Goal: Transaction & Acquisition: Purchase product/service

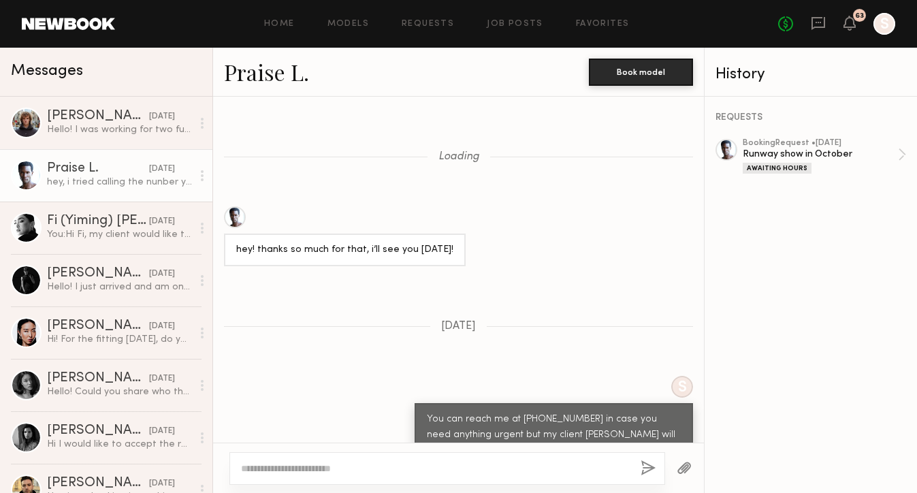
scroll to position [1307, 0]
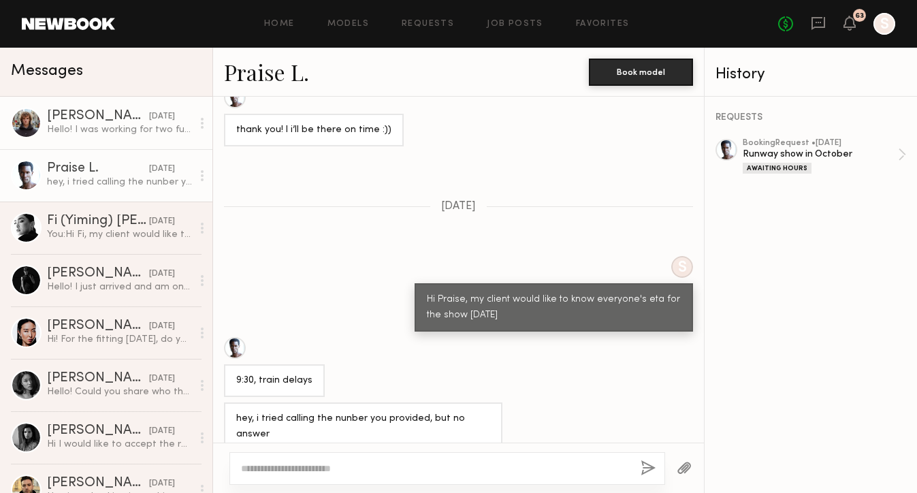
click at [148, 134] on div "Hello! I was working for two full days. First day at [DATE] from 12:45pm till 7…" at bounding box center [119, 129] width 145 height 13
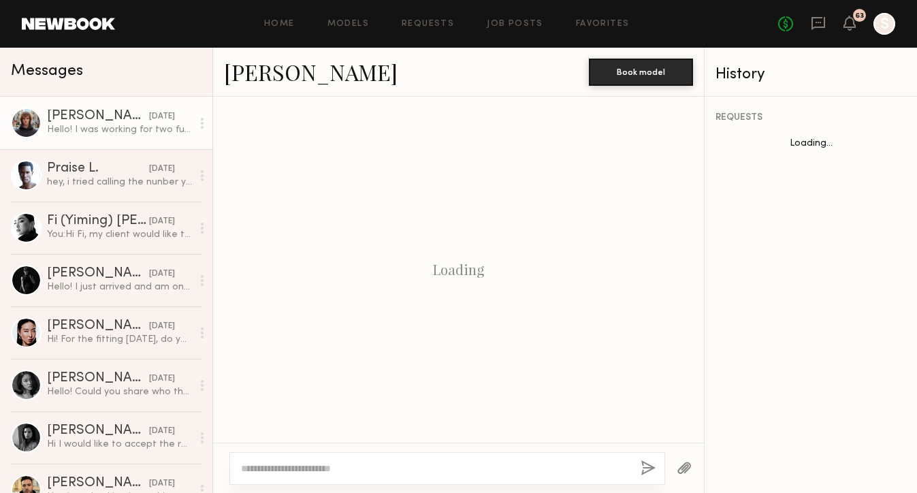
scroll to position [1796, 0]
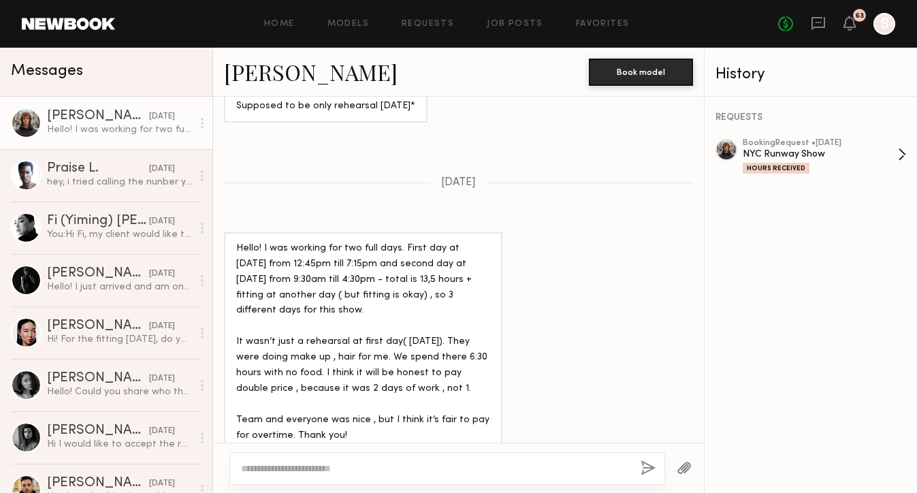
click at [810, 169] on div "Hours Received" at bounding box center [820, 168] width 155 height 12
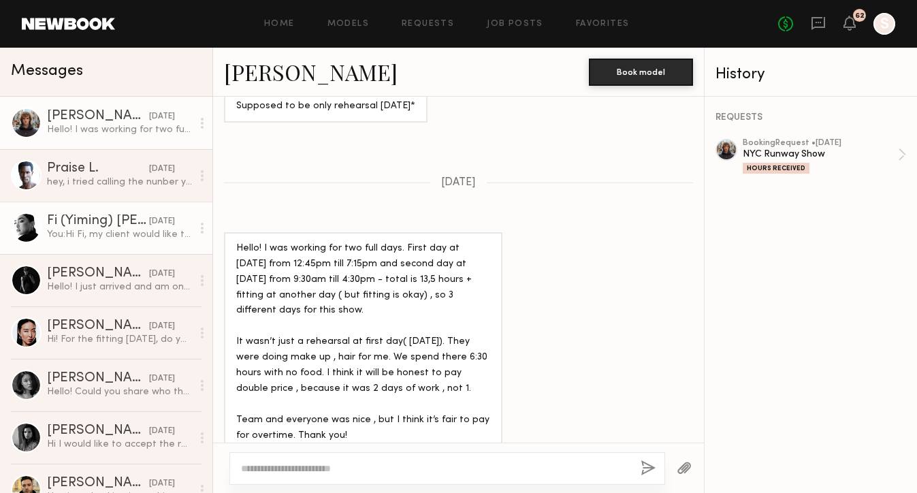
click at [149, 218] on div "[DATE]" at bounding box center [162, 221] width 26 height 13
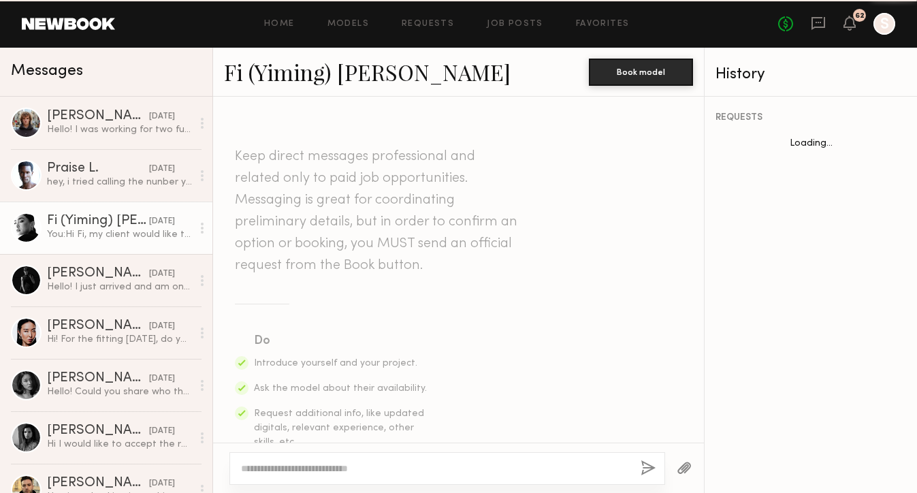
scroll to position [1580, 0]
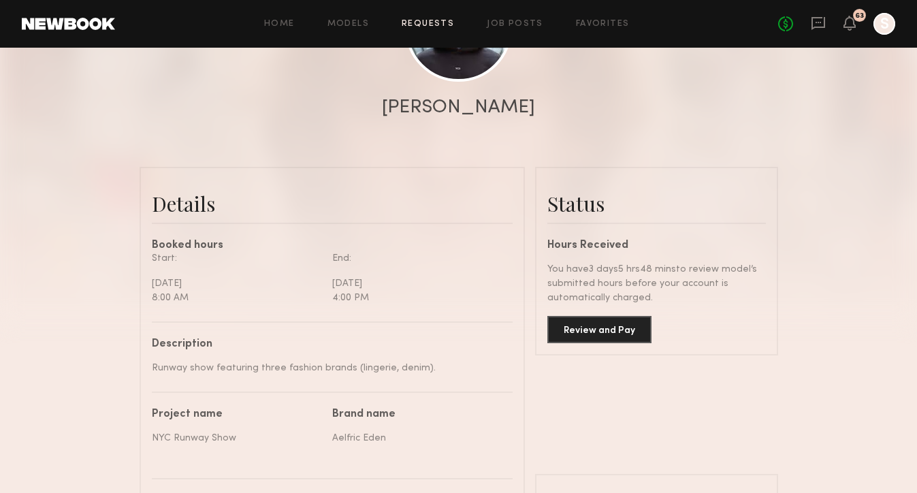
scroll to position [225, 0]
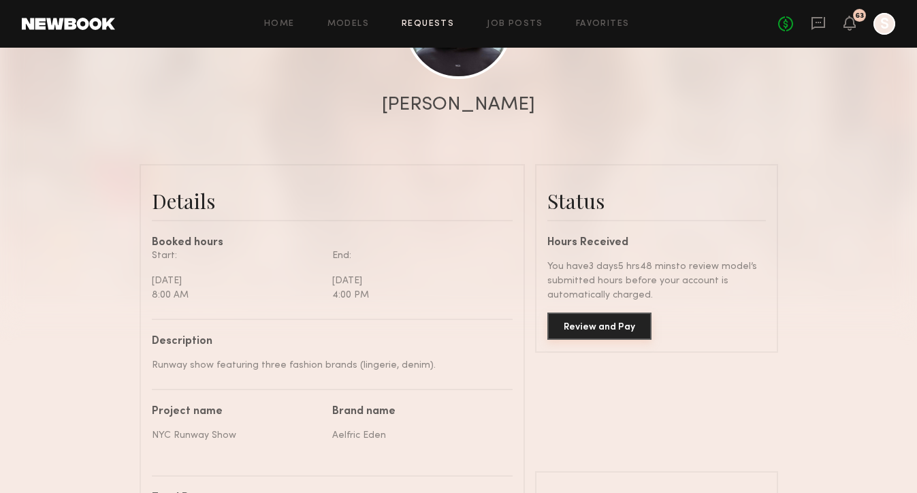
click at [614, 330] on button "Review and Pay" at bounding box center [599, 326] width 104 height 27
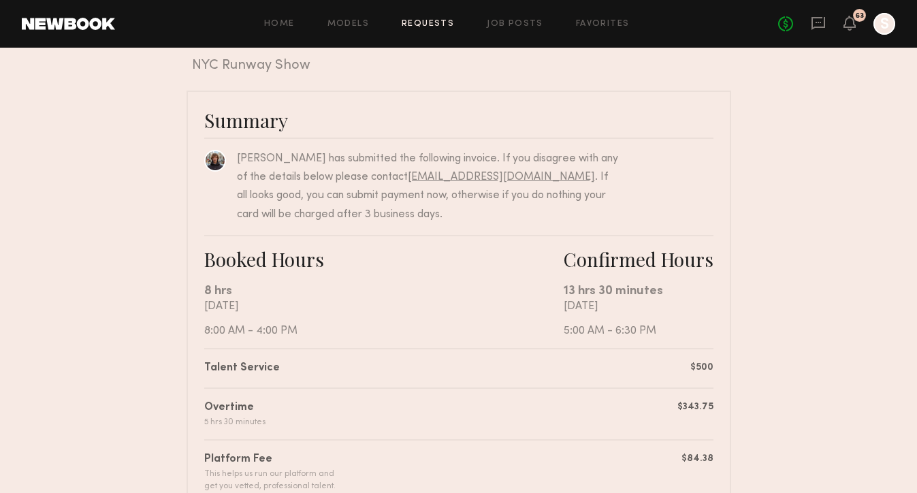
scroll to position [16, 0]
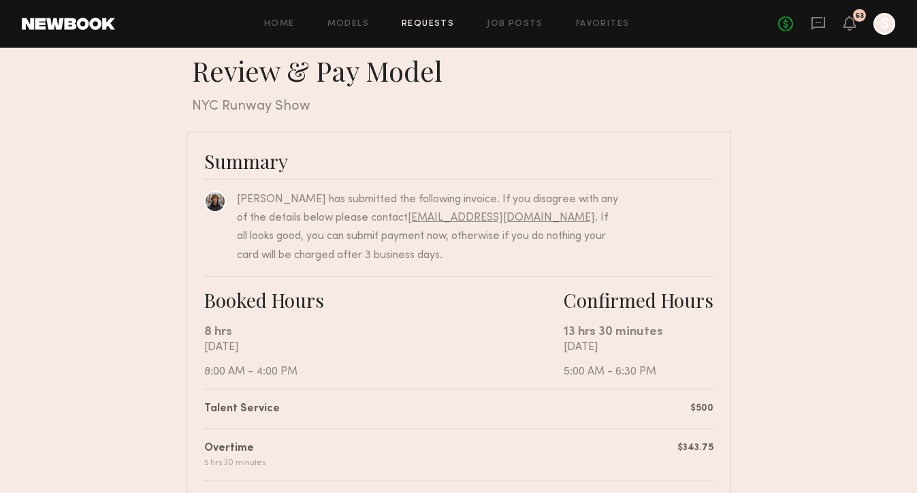
click at [481, 217] on link "[EMAIL_ADDRESS][DOMAIN_NAME]" at bounding box center [501, 217] width 187 height 11
click at [456, 216] on link "[EMAIL_ADDRESS][DOMAIN_NAME]" at bounding box center [501, 217] width 187 height 11
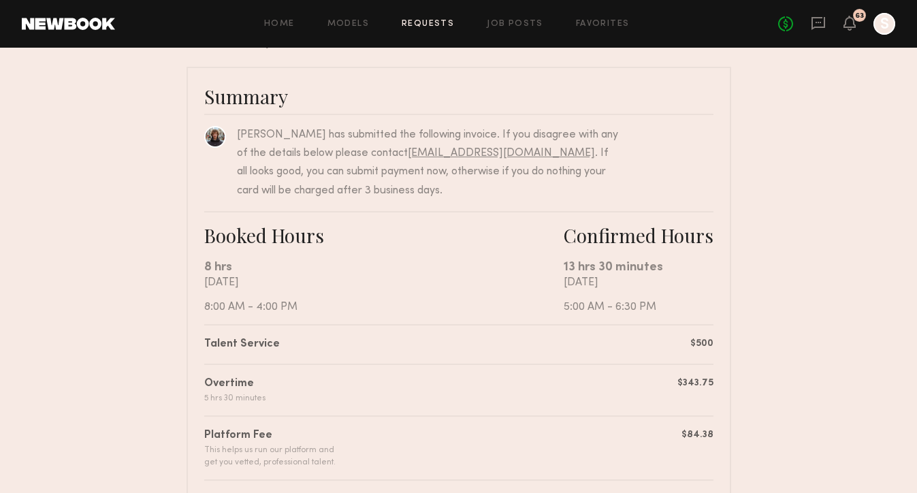
scroll to position [0, 0]
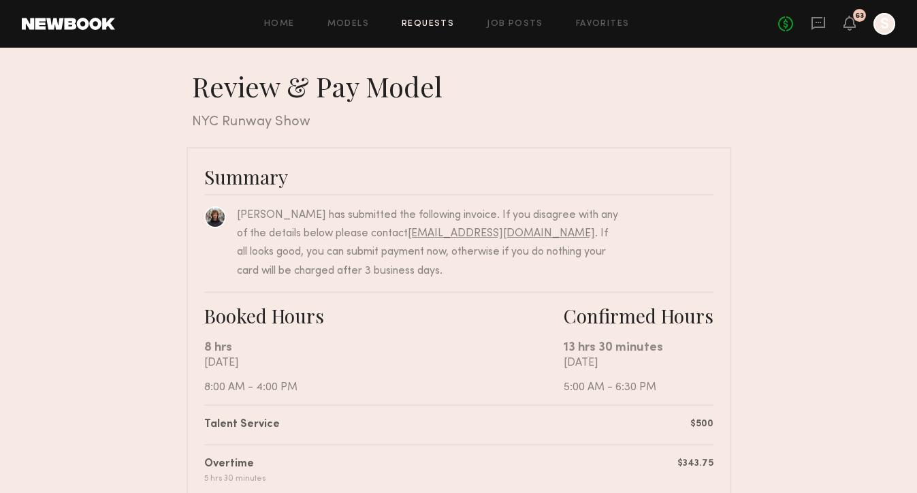
click at [859, 26] on div "No fees up to $5,000 63 S" at bounding box center [836, 24] width 117 height 22
click at [854, 26] on icon at bounding box center [849, 23] width 11 height 10
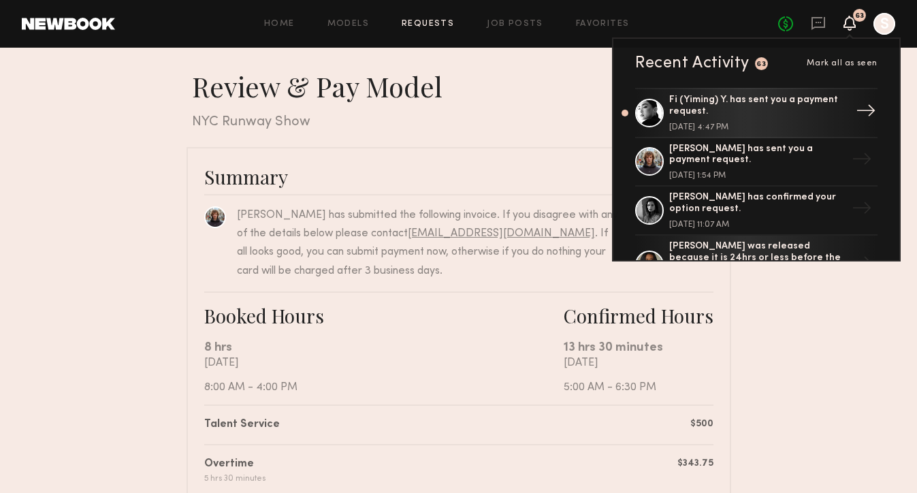
click at [802, 101] on div "Fi (Yiming) Y. has sent you a payment request." at bounding box center [757, 106] width 177 height 23
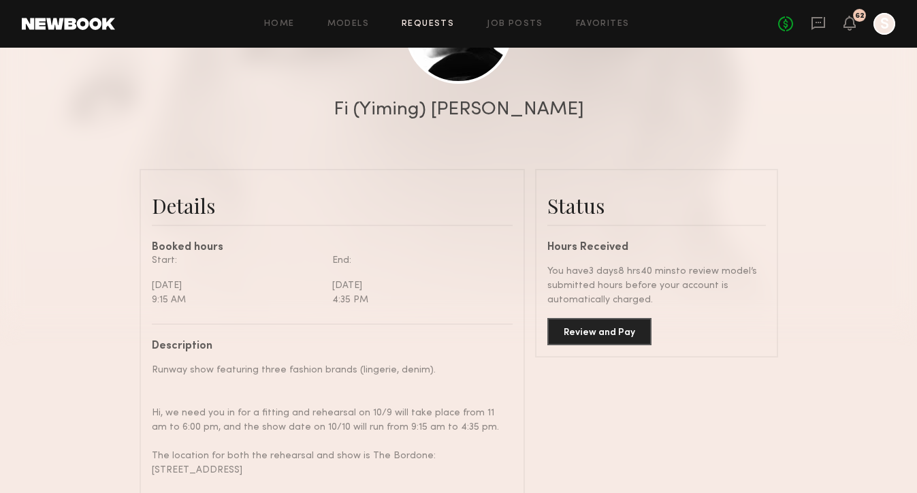
scroll to position [221, 0]
click at [611, 331] on button "Review and Pay" at bounding box center [599, 330] width 104 height 27
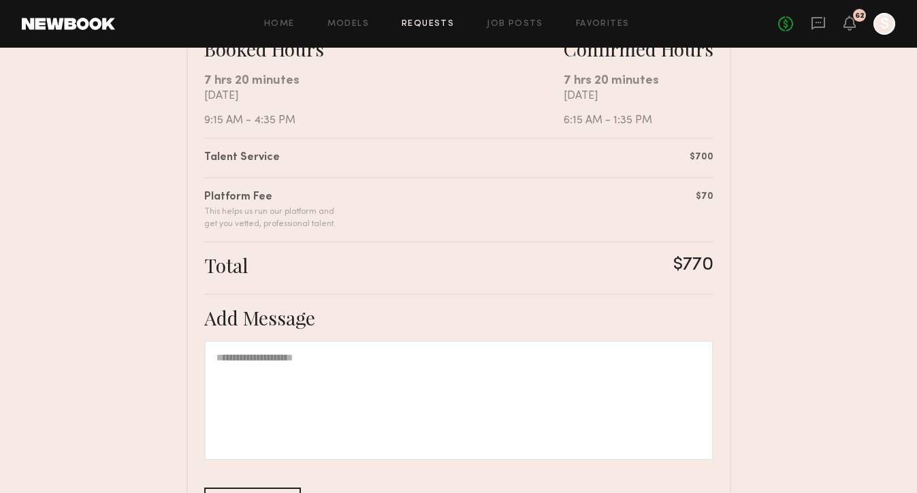
scroll to position [377, 0]
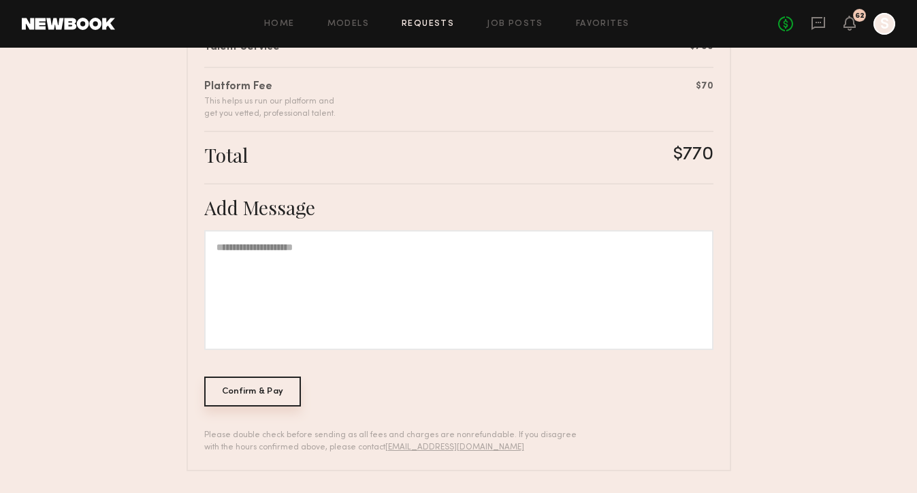
click at [257, 396] on div "Confirm & Pay" at bounding box center [252, 392] width 97 height 30
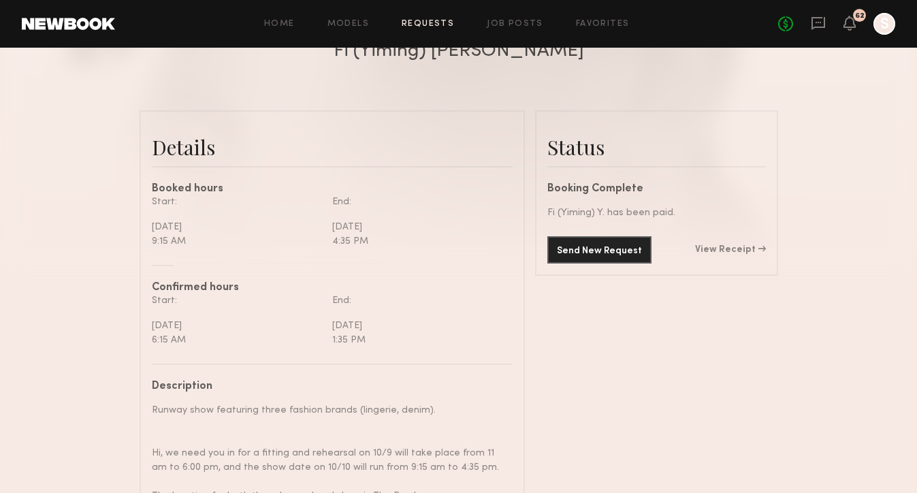
scroll to position [279, 0]
click at [743, 252] on link "View Receipt" at bounding box center [730, 249] width 71 height 10
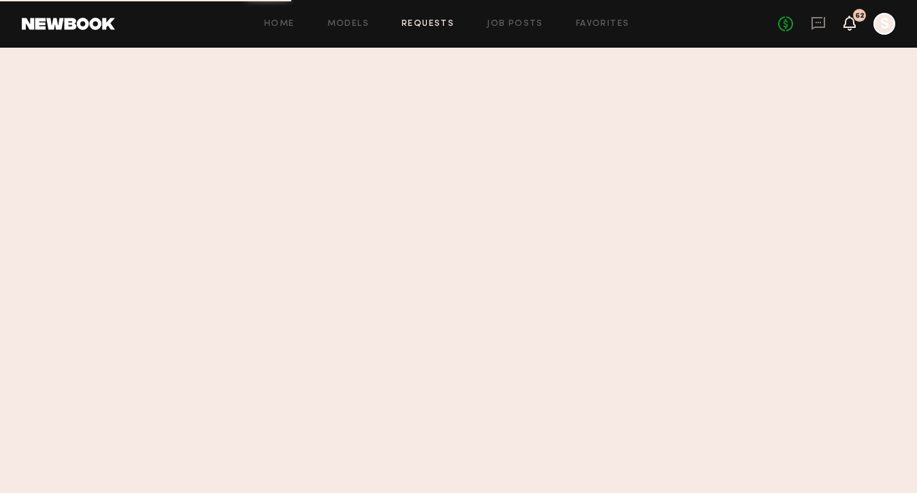
click at [852, 22] on icon at bounding box center [849, 23] width 11 height 10
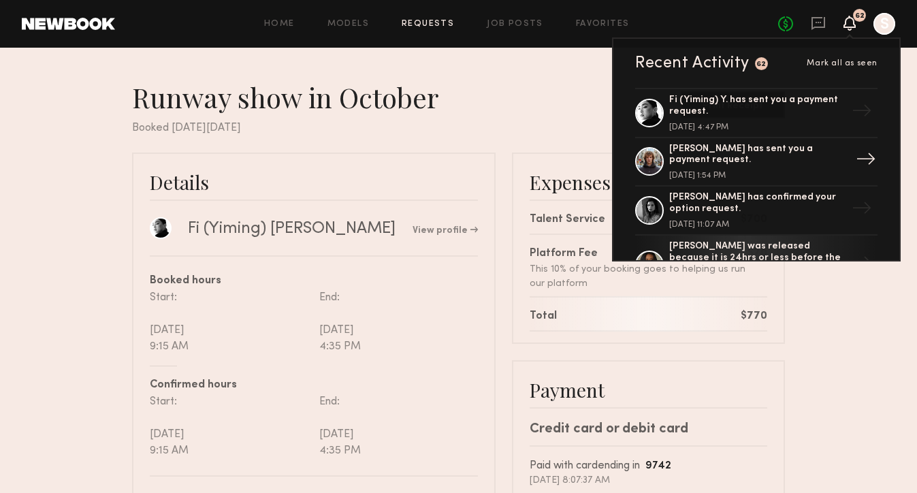
click at [757, 164] on div "[PERSON_NAME] has sent you a payment request." at bounding box center [757, 155] width 177 height 23
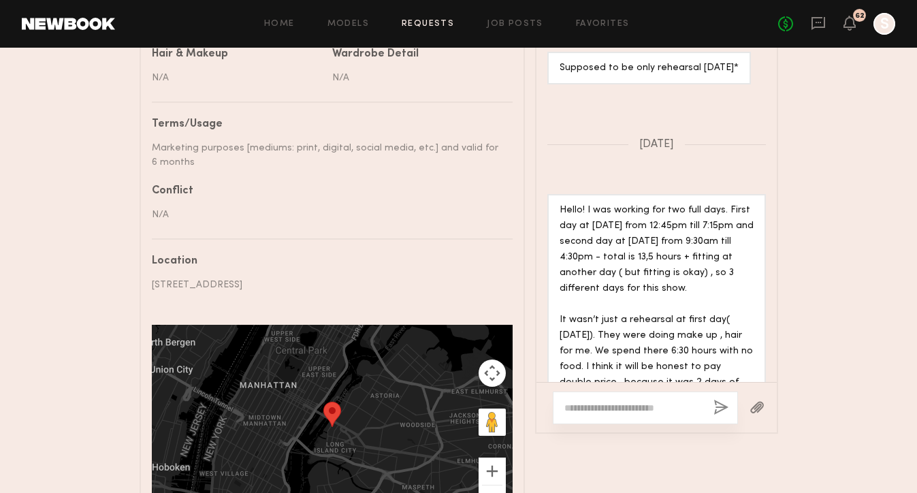
scroll to position [852, 0]
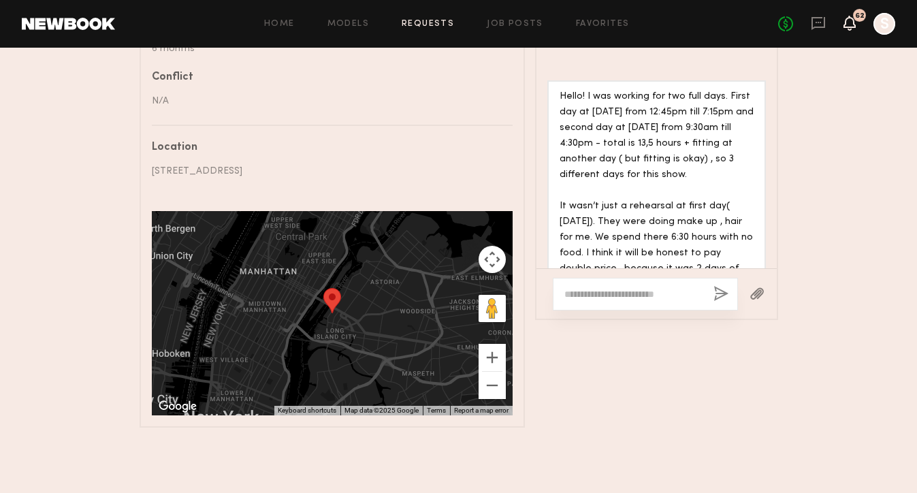
click at [848, 20] on icon at bounding box center [849, 23] width 11 height 10
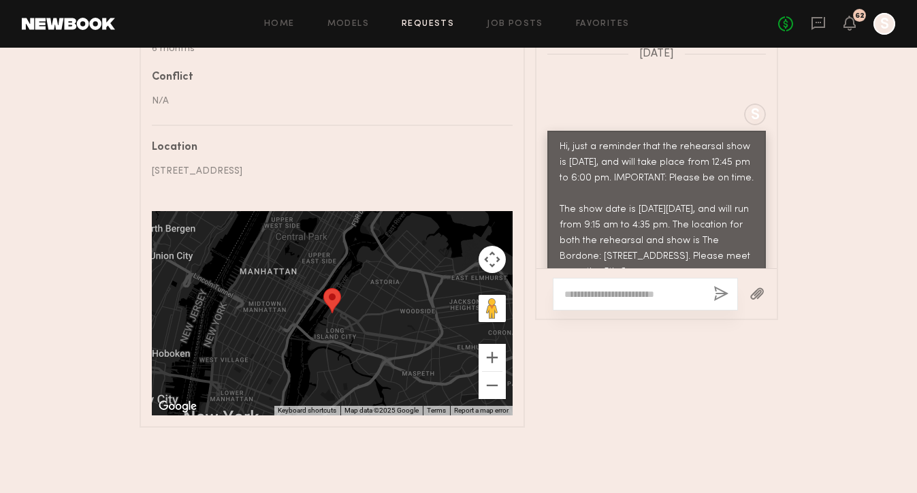
scroll to position [4749, 0]
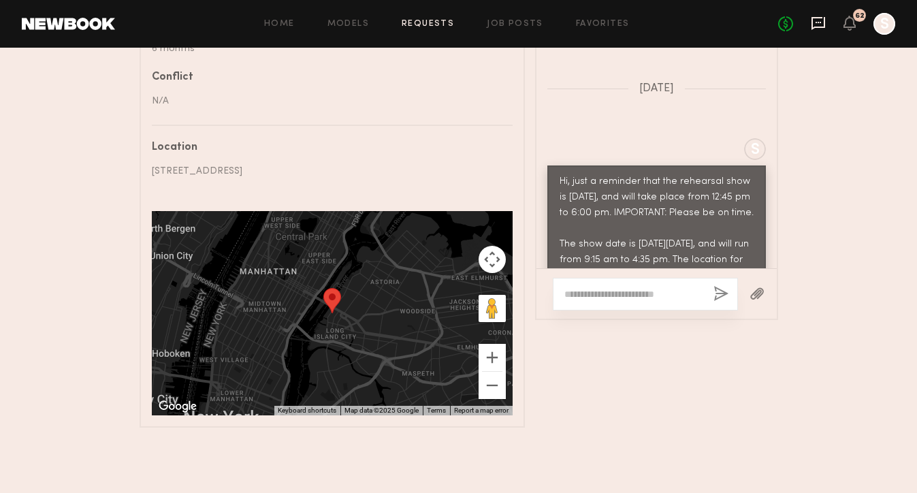
click at [822, 25] on icon at bounding box center [818, 23] width 15 height 15
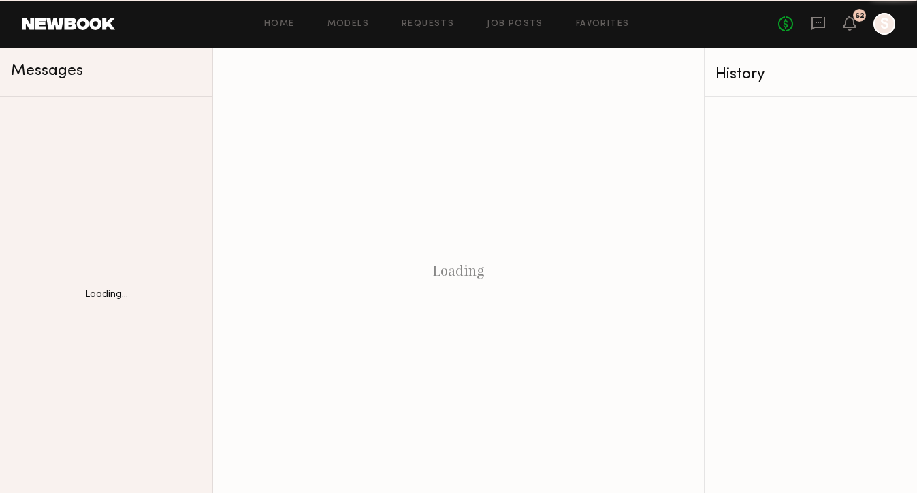
click at [855, 26] on icon at bounding box center [849, 23] width 11 height 10
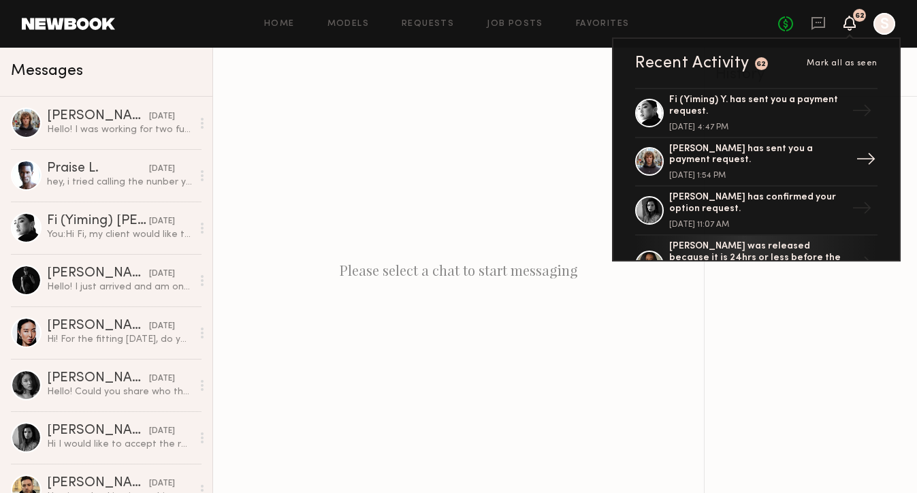
click at [774, 158] on div "[PERSON_NAME] has sent you a payment request." at bounding box center [757, 155] width 177 height 23
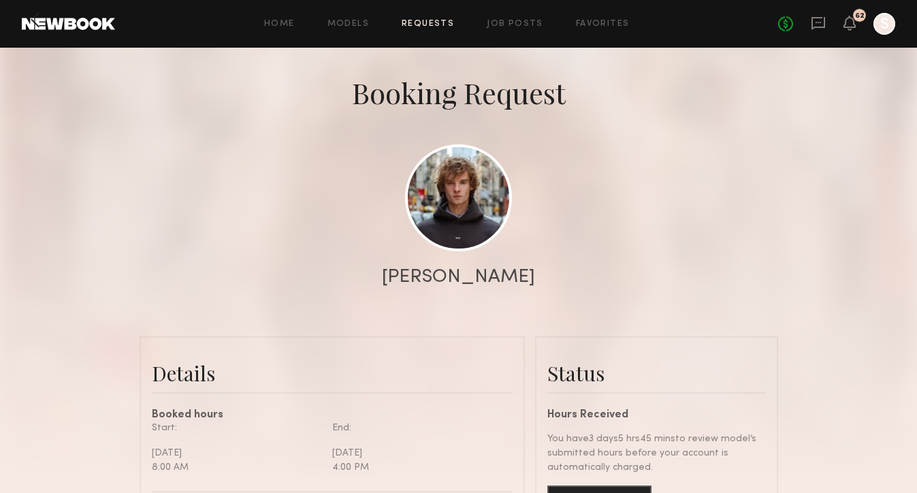
scroll to position [49, 0]
